Goal: Check status: Check status

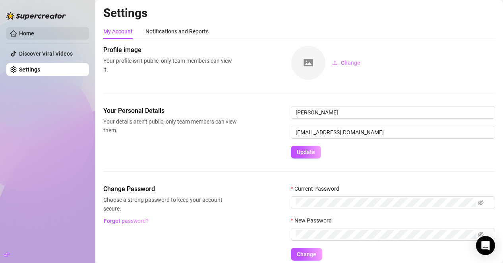
click at [31, 32] on link "Home" at bounding box center [26, 33] width 15 height 6
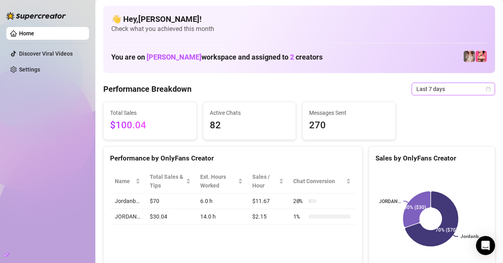
click at [452, 87] on span "Last 7 days" at bounding box center [453, 89] width 74 height 12
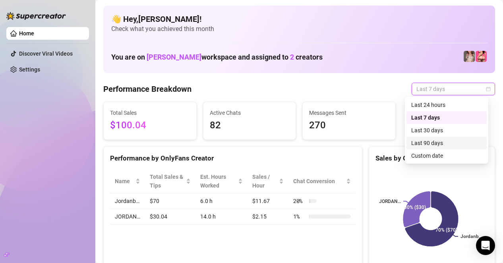
click at [448, 143] on div "Last 90 days" at bounding box center [446, 143] width 71 height 9
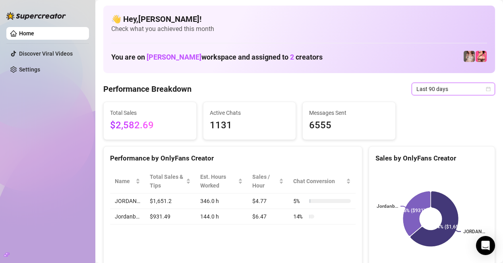
click at [459, 94] on span "Last 90 days" at bounding box center [453, 89] width 74 height 12
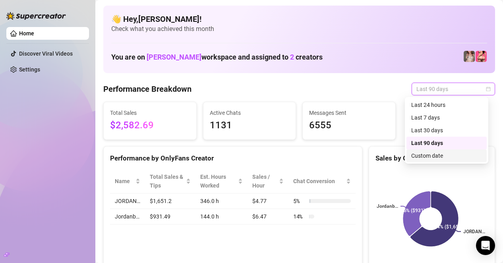
click at [454, 157] on div "Custom date" at bounding box center [446, 155] width 71 height 9
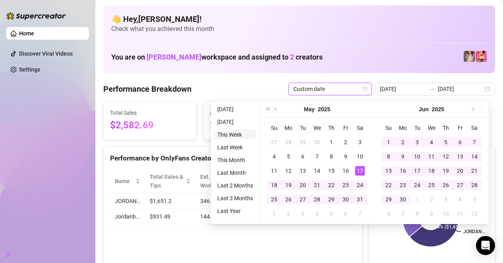
type input "[DATE]"
click at [263, 110] on button "Last year (Control + left)" at bounding box center [267, 109] width 9 height 16
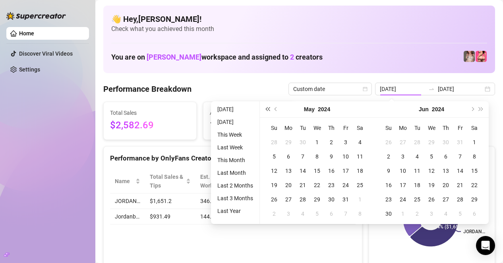
click at [267, 105] on button "Last year (Control + left)" at bounding box center [267, 109] width 9 height 16
click at [274, 111] on button "Previous month (PageUp)" at bounding box center [276, 109] width 9 height 16
click at [484, 107] on button "Next year (Control + right)" at bounding box center [481, 109] width 9 height 16
click at [269, 111] on button "Last year (Control + left)" at bounding box center [267, 109] width 9 height 16
click at [481, 105] on button "Next year (Control + right)" at bounding box center [481, 109] width 9 height 16
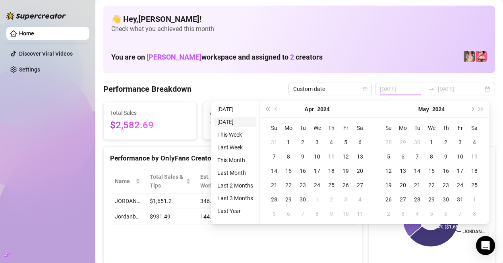
type input "[DATE]"
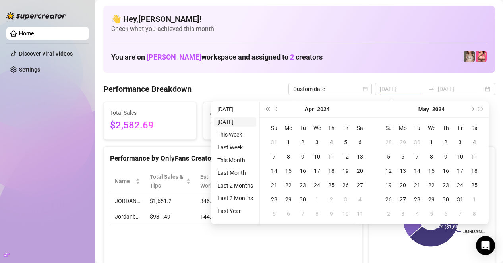
type input "[DATE]"
click at [241, 197] on li "Last 3 Months" at bounding box center [235, 198] width 42 height 10
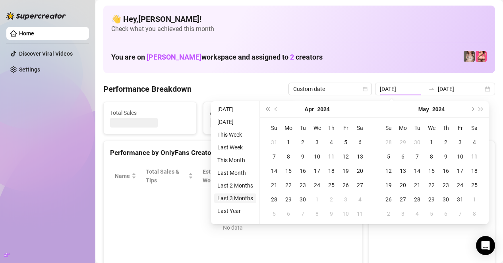
type input "[DATE]"
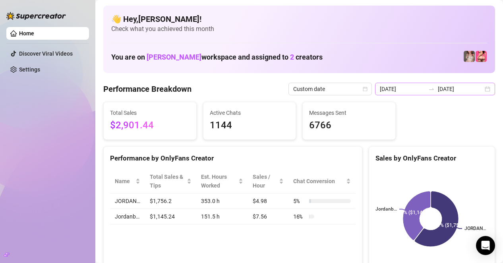
click at [437, 95] on div "[DATE] [DATE]" at bounding box center [435, 89] width 120 height 13
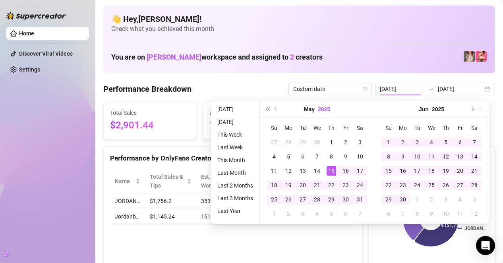
click at [318, 110] on button "2025" at bounding box center [324, 109] width 12 height 16
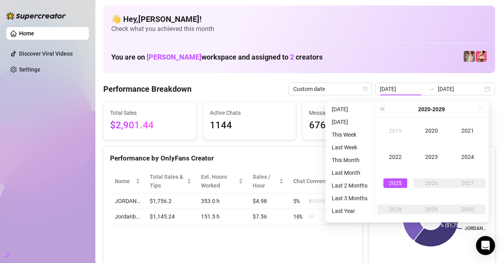
click at [310, 109] on span "Messages Sent" at bounding box center [349, 112] width 80 height 9
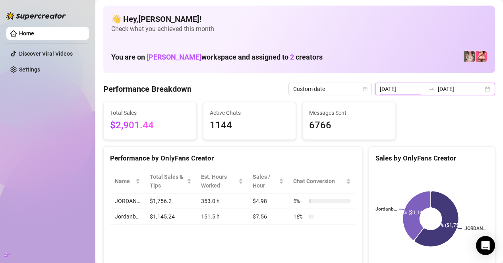
click at [406, 91] on input "[DATE]" at bounding box center [402, 89] width 45 height 9
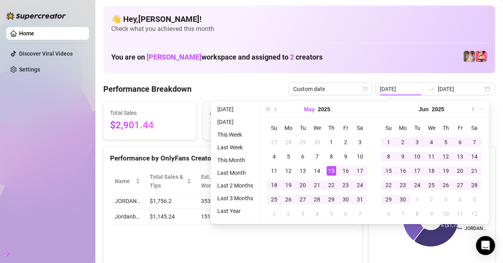
click at [304, 112] on button "May" at bounding box center [309, 109] width 11 height 16
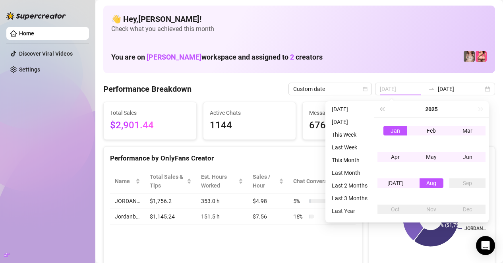
click at [386, 123] on td "Jan" at bounding box center [395, 131] width 36 height 26
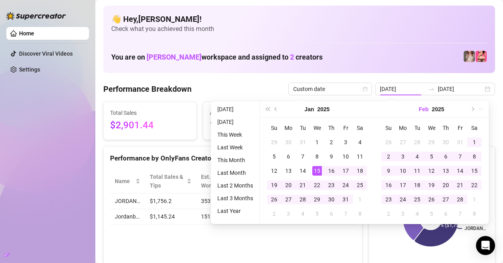
click at [426, 111] on button "Feb" at bounding box center [424, 109] width 10 height 16
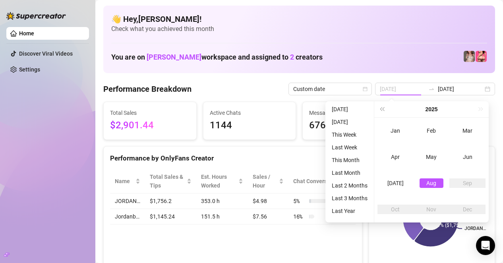
click at [426, 184] on div "Aug" at bounding box center [431, 183] width 24 height 10
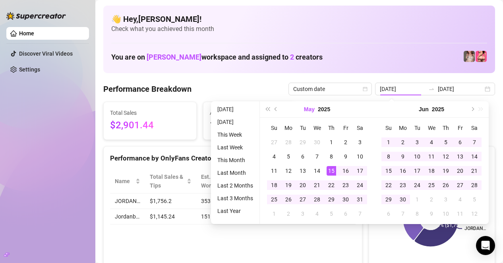
click at [305, 110] on button "May" at bounding box center [309, 109] width 11 height 16
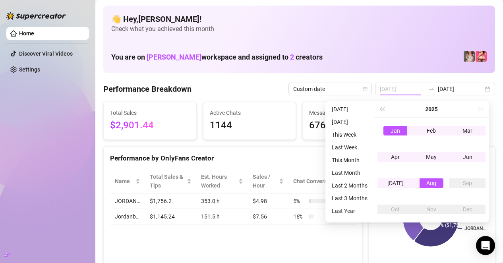
click at [399, 134] on div "Jan" at bounding box center [395, 131] width 24 height 10
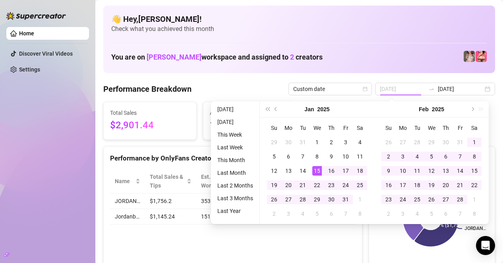
click at [429, 109] on div "[DATE]" at bounding box center [431, 109] width 72 height 16
click at [428, 109] on button "Feb" at bounding box center [424, 109] width 10 height 16
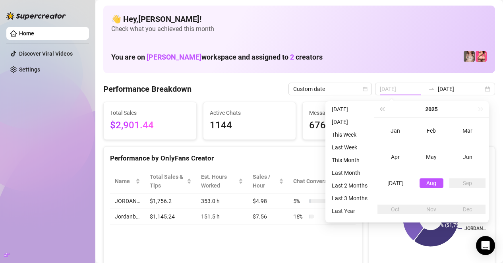
click at [427, 185] on div "Aug" at bounding box center [431, 183] width 24 height 10
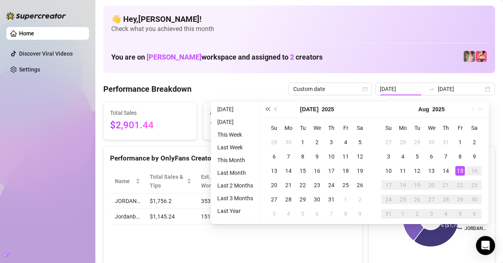
click at [263, 111] on button "Last year (Control + left)" at bounding box center [267, 109] width 9 height 16
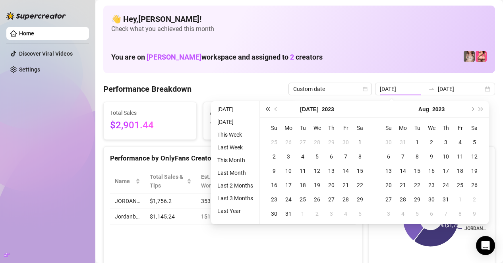
click at [263, 111] on button "Last year (Control + left)" at bounding box center [267, 109] width 9 height 16
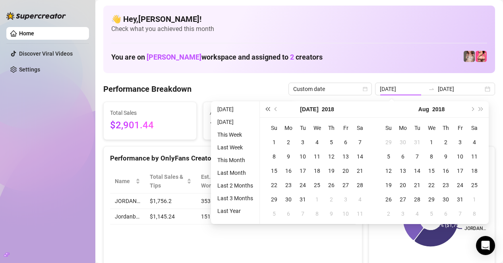
click at [263, 111] on button "Last year (Control + left)" at bounding box center [267, 109] width 9 height 16
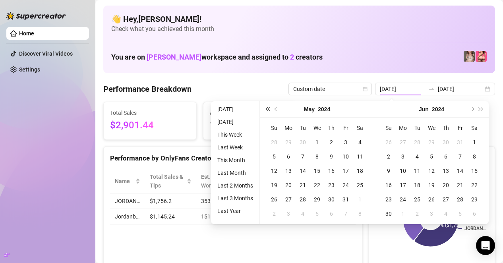
click at [263, 111] on button "Last year (Control + left)" at bounding box center [267, 109] width 9 height 16
click at [268, 111] on button "Last year (Control + left)" at bounding box center [267, 109] width 9 height 16
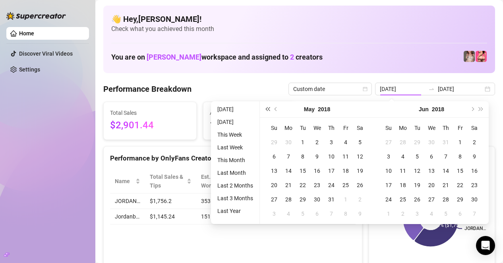
click at [268, 111] on button "Last year (Control + left)" at bounding box center [267, 109] width 9 height 16
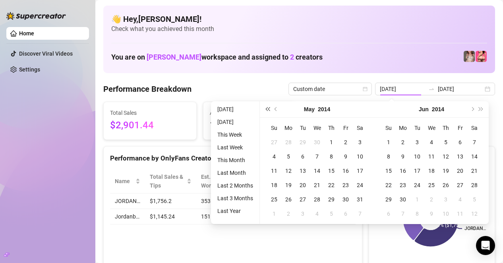
click at [268, 111] on button "Last year (Control + left)" at bounding box center [267, 109] width 9 height 16
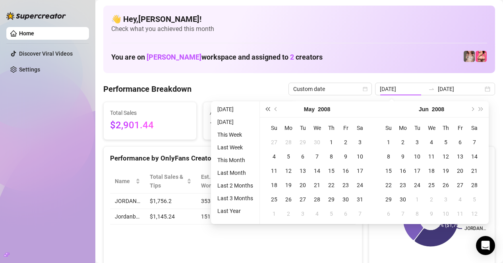
click at [268, 111] on button "Last year (Control + left)" at bounding box center [267, 109] width 9 height 16
click at [276, 111] on button "Previous month (PageUp)" at bounding box center [276, 109] width 9 height 16
click at [479, 110] on span "Next year (Control + right)" at bounding box center [481, 109] width 4 height 4
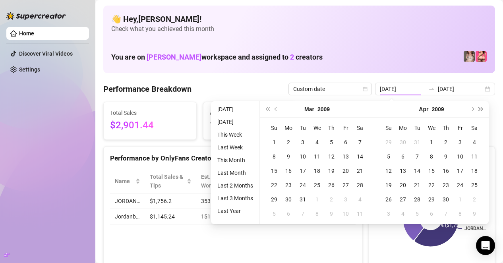
click at [479, 110] on span "Next year (Control + right)" at bounding box center [481, 109] width 4 height 4
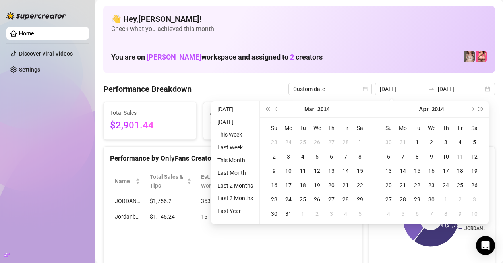
click at [479, 110] on span "Next year (Control + right)" at bounding box center [481, 109] width 4 height 4
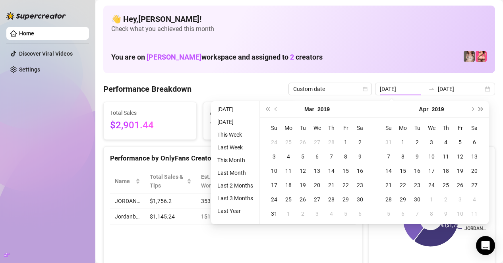
click at [479, 110] on span "Next year (Control + right)" at bounding box center [481, 109] width 4 height 4
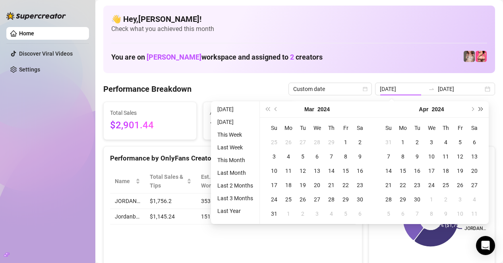
click at [479, 110] on span "Next year (Control + right)" at bounding box center [481, 109] width 4 height 4
click at [309, 111] on button "Mar" at bounding box center [309, 109] width 10 height 16
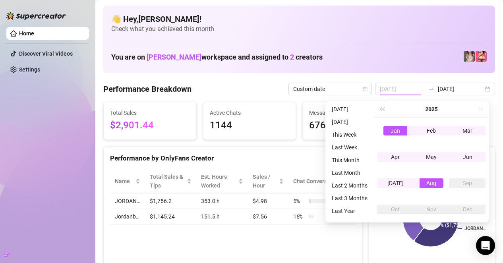
click at [385, 134] on div "Jan" at bounding box center [395, 131] width 24 height 10
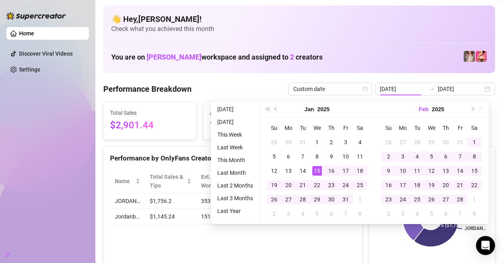
click at [419, 111] on button "Feb" at bounding box center [424, 109] width 10 height 16
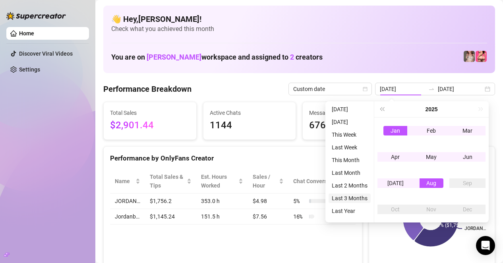
type input "[DATE]"
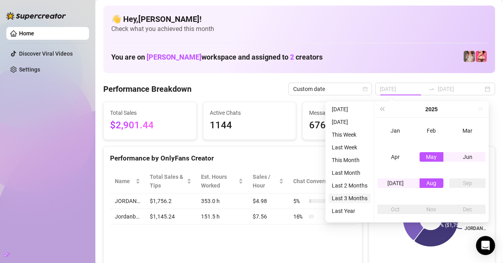
click at [352, 201] on li "Last 3 Months" at bounding box center [350, 198] width 42 height 10
